Goal: Task Accomplishment & Management: Manage account settings

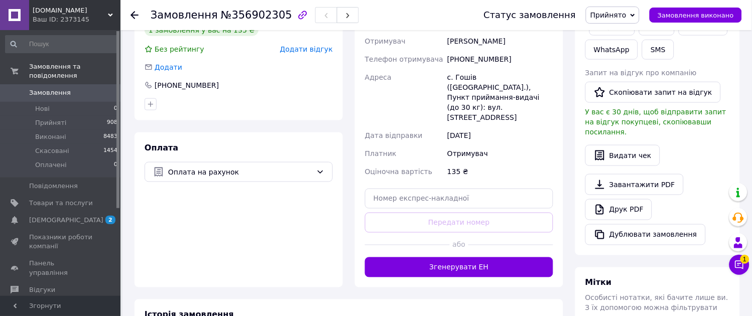
scroll to position [233, 0]
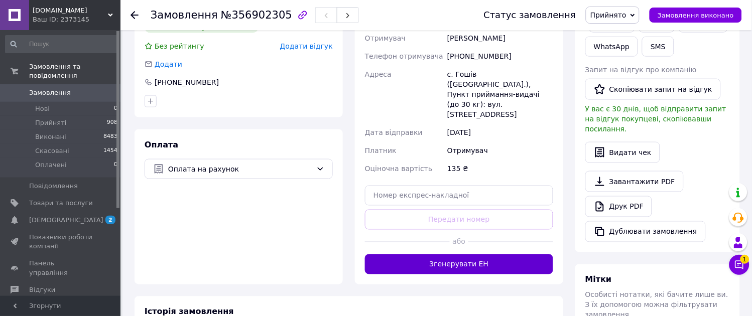
click at [508, 254] on button "Згенерувати ЕН" at bounding box center [459, 264] width 188 height 20
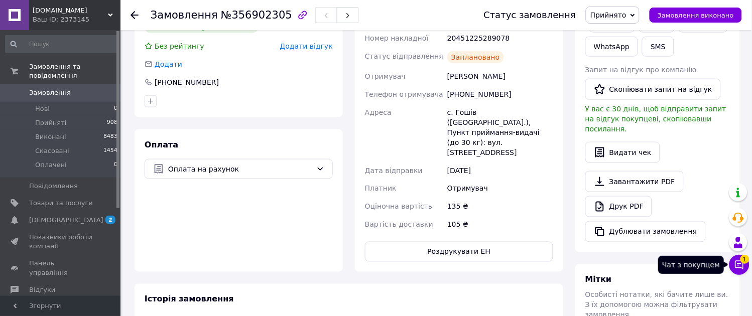
click at [738, 267] on icon at bounding box center [739, 265] width 10 height 10
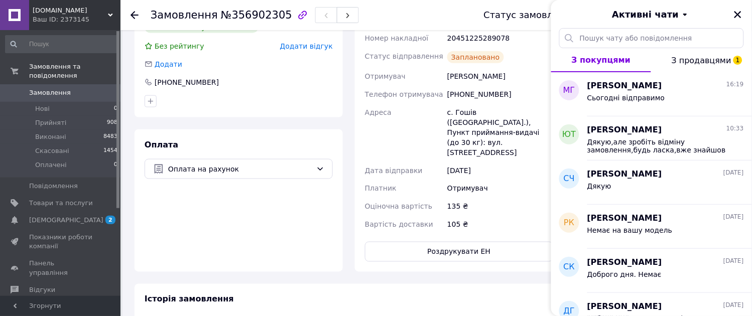
click at [716, 64] on span "З продавцями 1" at bounding box center [702, 61] width 60 height 10
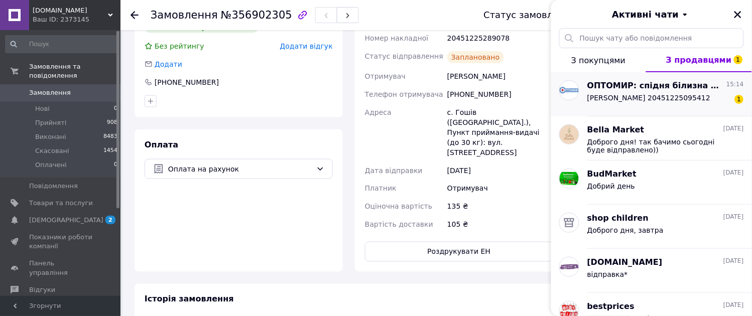
click at [703, 101] on div "[PERSON_NAME] 20451225095412 1" at bounding box center [665, 100] width 157 height 16
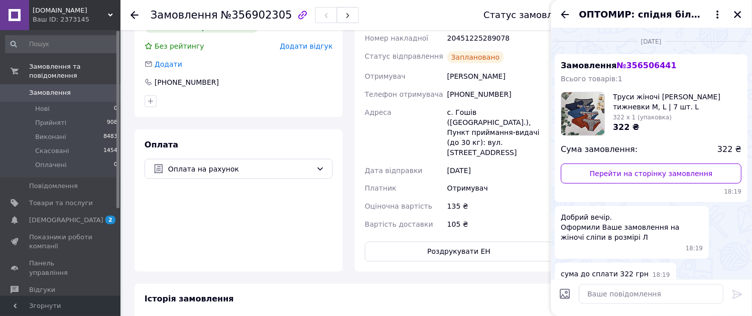
scroll to position [443, 0]
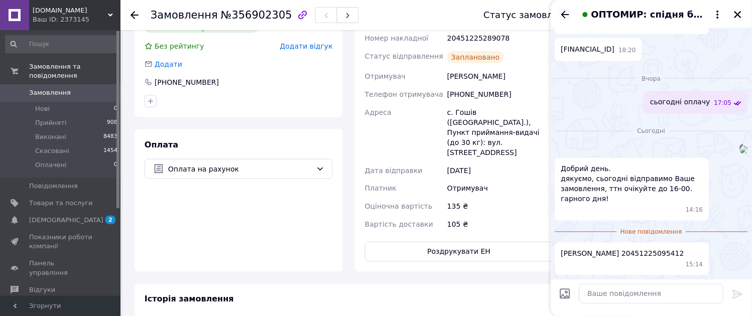
click at [565, 14] on icon "Назад" at bounding box center [565, 15] width 8 height 8
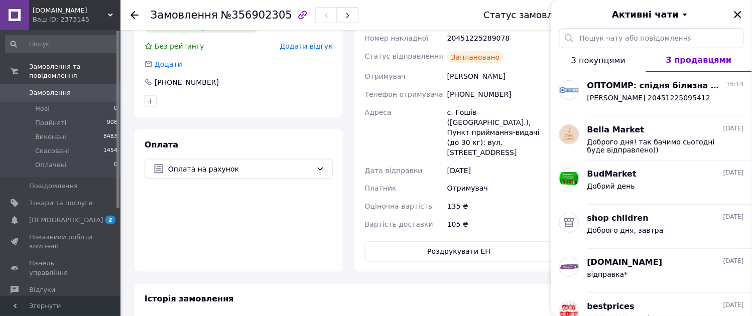
click at [483, 51] on div "Заплановано" at bounding box center [475, 57] width 57 height 12
copy div "Заплановано"
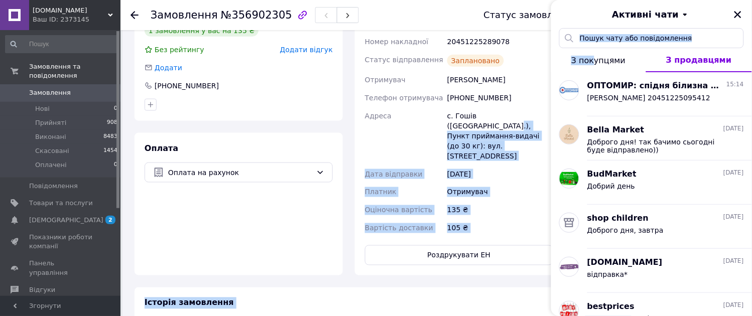
drag, startPoint x: 535, startPoint y: 103, endPoint x: 599, endPoint y: 60, distance: 77.0
click at [599, 60] on body "[DOMAIN_NAME] Ваш ID: 2373145 Сайт [DOMAIN_NAME] Кабінет покупця Перевірити ста…" at bounding box center [376, 141] width 752 height 740
click at [599, 60] on span "З покупцями" at bounding box center [598, 61] width 54 height 10
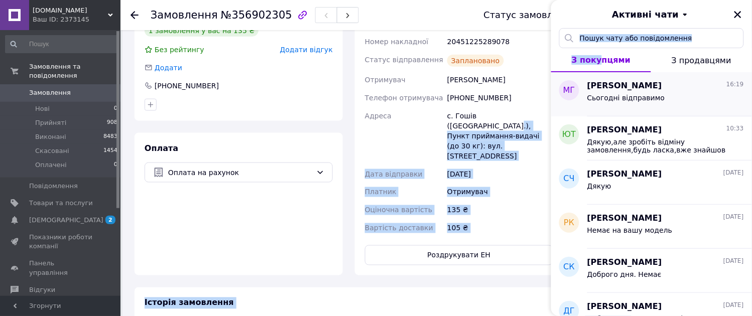
click at [640, 109] on div "[PERSON_NAME] 16:19 Сьогодні відправимо" at bounding box center [669, 94] width 165 height 44
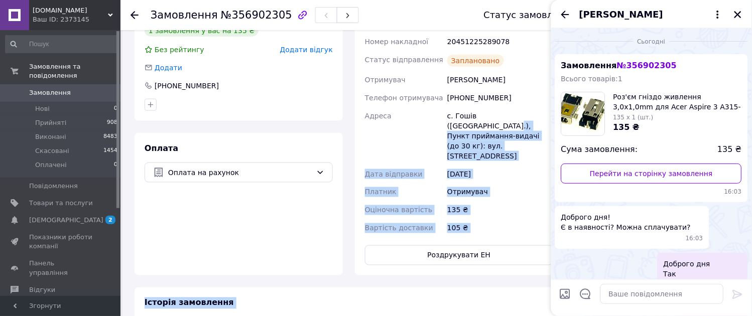
scroll to position [214, 0]
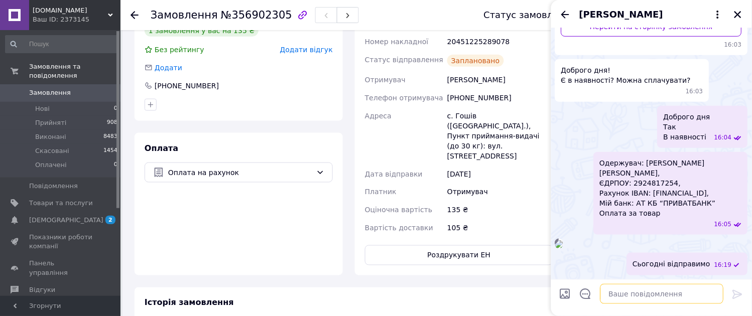
click at [653, 297] on textarea at bounding box center [661, 294] width 123 height 20
type textarea "N"
paste textarea "Заплановано"
click at [494, 33] on div "20451225289078" at bounding box center [500, 42] width 110 height 18
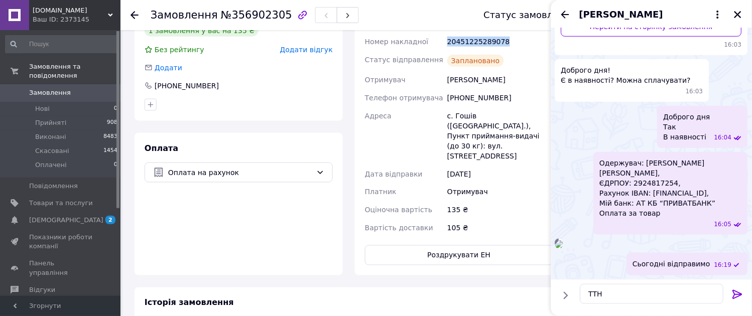
click at [494, 33] on div "20451225289078" at bounding box center [500, 42] width 110 height 18
copy div "20451225289078"
click at [615, 296] on textarea "ТТН" at bounding box center [652, 294] width 144 height 20
paste textarea "20451225289078"
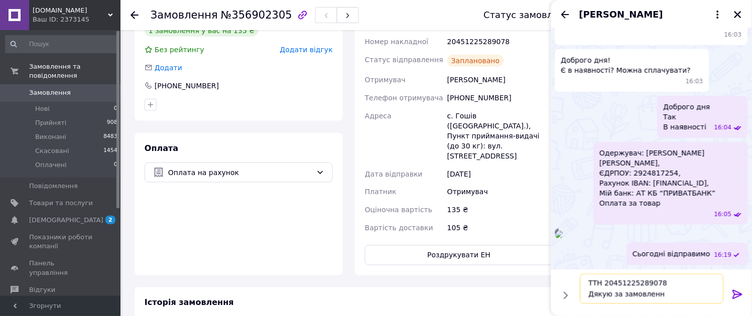
type textarea "ТТН 20451225289078 Дякую за замовлення"
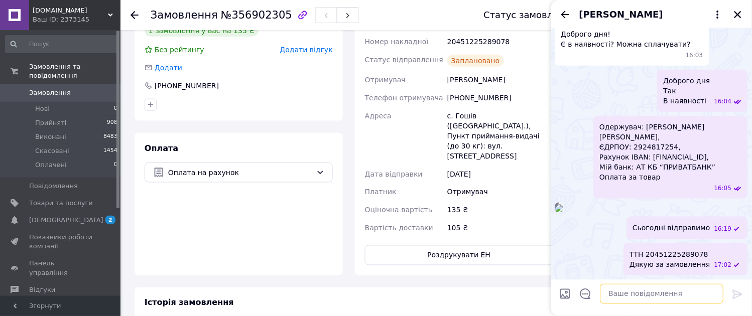
scroll to position [313, 0]
click at [564, 9] on icon "Назад" at bounding box center [565, 15] width 12 height 12
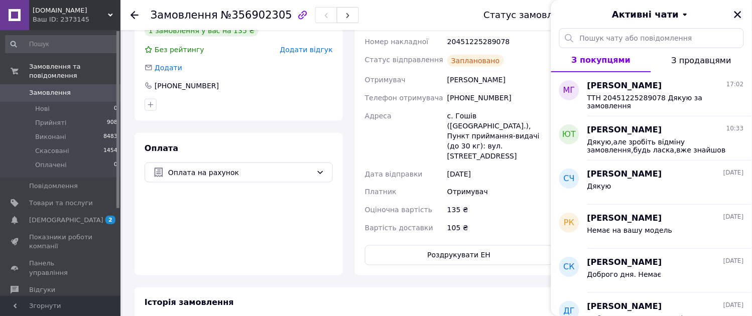
click at [740, 18] on icon "Закрити" at bounding box center [737, 14] width 9 height 9
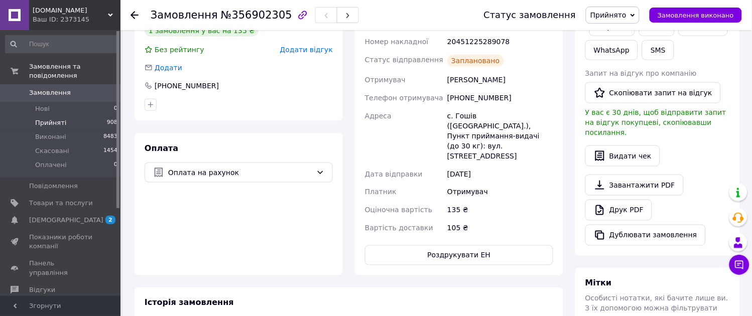
click at [48, 118] on span "Прийняті" at bounding box center [50, 122] width 31 height 9
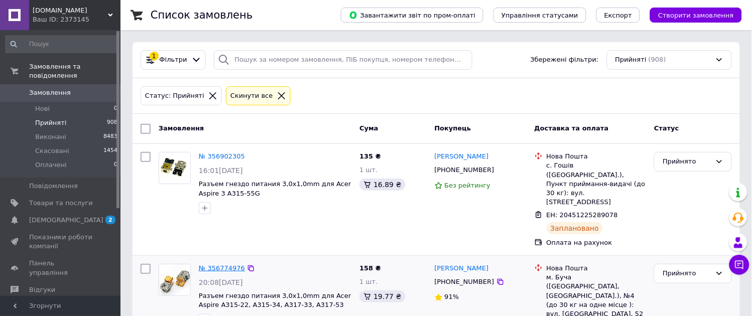
click at [212, 265] on link "№ 356774976" at bounding box center [222, 269] width 46 height 8
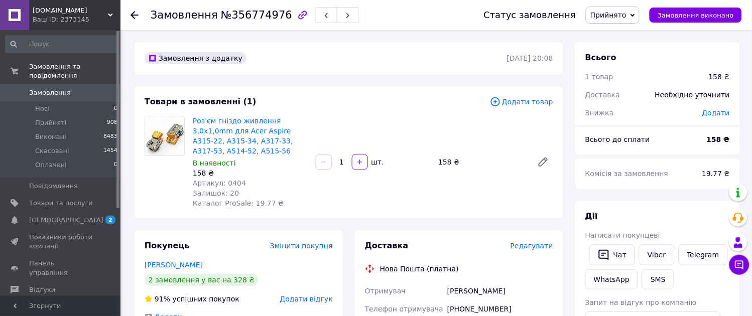
scroll to position [277, 0]
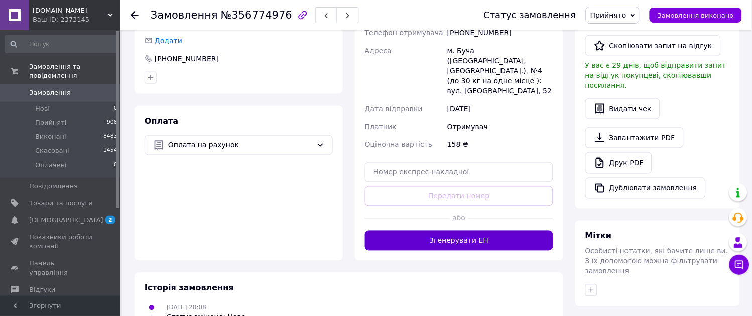
click at [535, 232] on button "Згенерувати ЕН" at bounding box center [459, 241] width 188 height 20
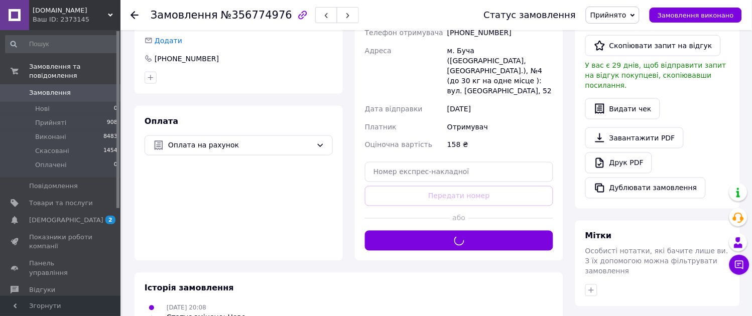
scroll to position [0, 0]
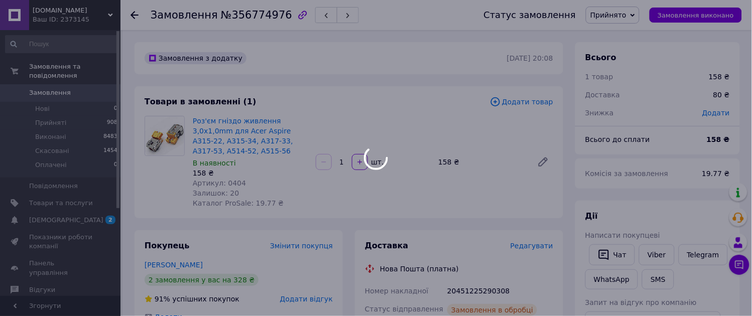
click at [488, 287] on div at bounding box center [376, 158] width 752 height 316
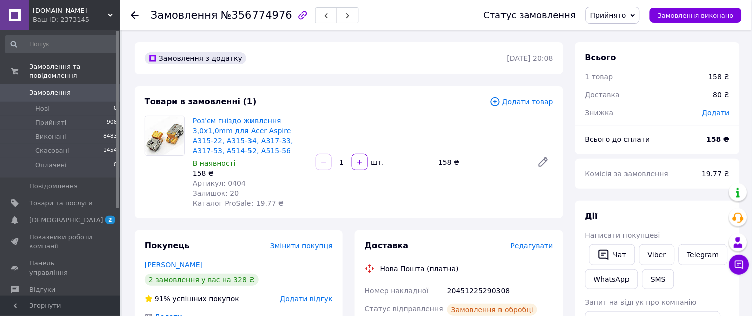
click at [488, 287] on div "20451225290308" at bounding box center [500, 291] width 110 height 18
copy div "20451225290308"
click at [740, 269] on icon at bounding box center [739, 265] width 10 height 10
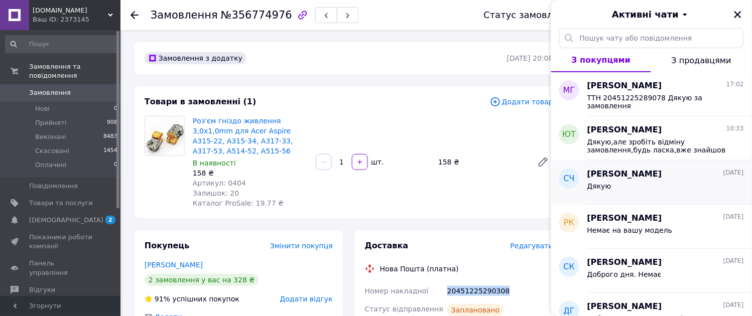
click at [633, 178] on span "[PERSON_NAME]" at bounding box center [624, 175] width 75 height 12
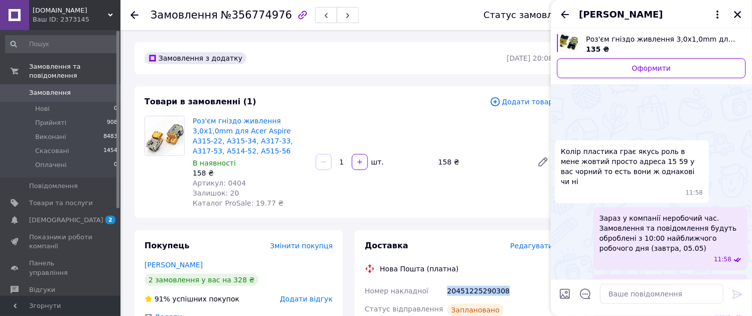
scroll to position [1150, 0]
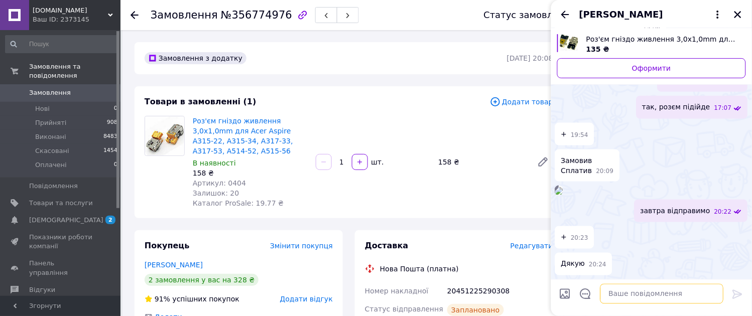
click at [650, 303] on textarea at bounding box center [661, 294] width 123 height 20
paste textarea "20451225290308"
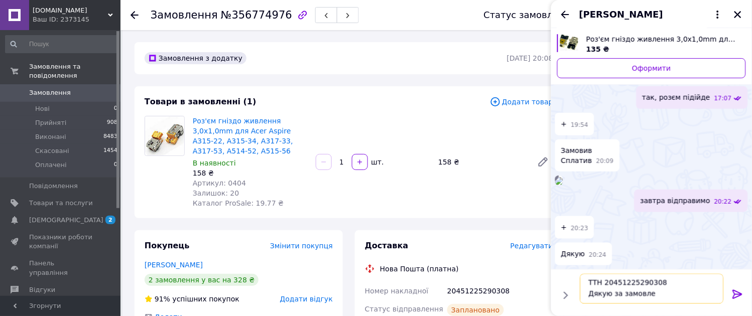
scroll to position [1, 0]
type textarea "ТТН 20451225290308 Дякую за замовлення!"
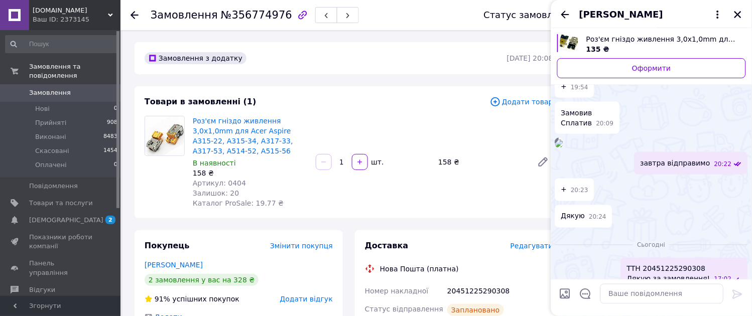
scroll to position [1245, 0]
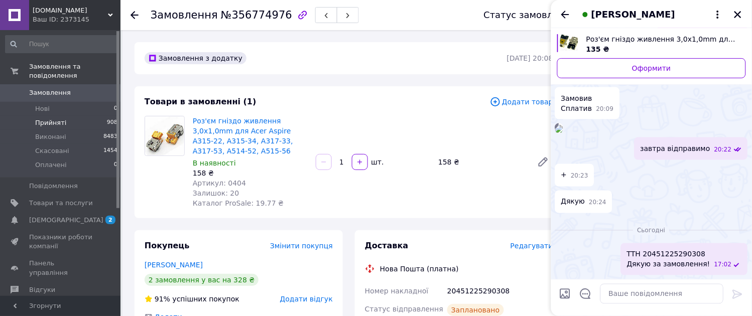
click at [52, 118] on span "Прийняті" at bounding box center [50, 122] width 31 height 9
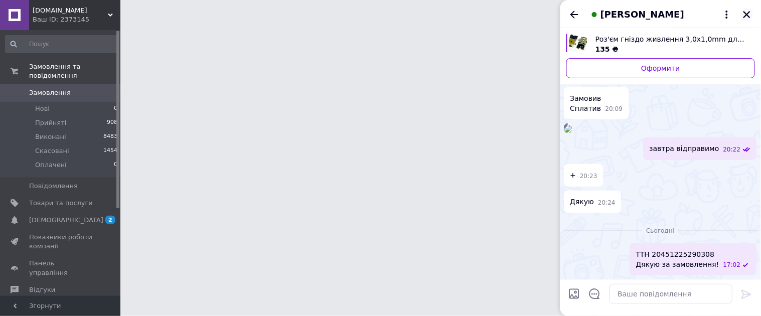
click at [745, 16] on div "[PERSON_NAME]" at bounding box center [661, 14] width 201 height 28
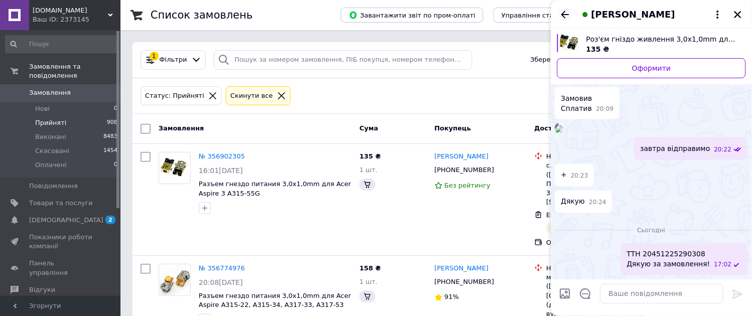
click at [568, 13] on icon "Назад" at bounding box center [565, 15] width 12 height 12
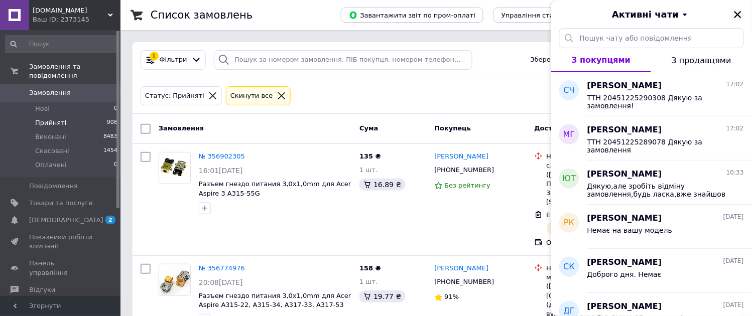
click at [740, 17] on icon "Закрити" at bounding box center [737, 14] width 7 height 7
